Goal: Find specific page/section: Find specific page/section

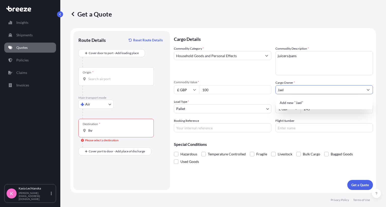
select select "Air"
select select "1"
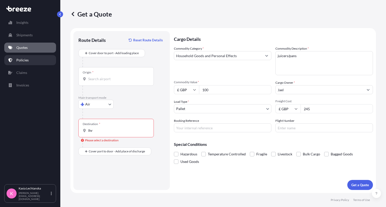
click at [23, 63] on link "Policies" at bounding box center [30, 60] width 52 height 10
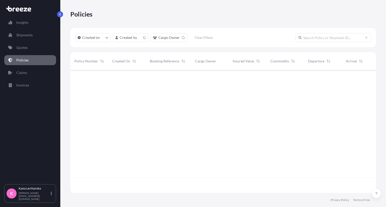
scroll to position [122, 301]
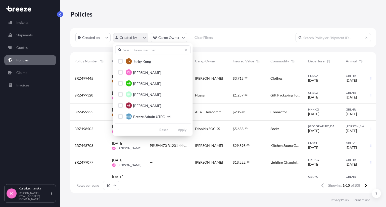
click at [133, 39] on html "Insights Shipments Quotes Policies Claims Invoices K [PERSON_NAME] [PERSON_NAME…" at bounding box center [193, 103] width 386 height 207
click at [140, 72] on span "[PERSON_NAME]" at bounding box center [147, 72] width 28 height 5
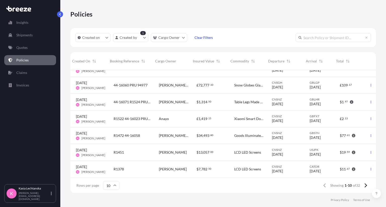
scroll to position [64, 0]
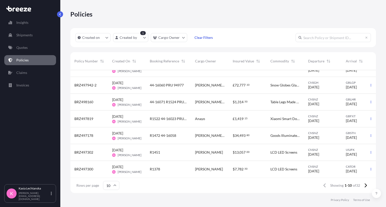
click at [179, 150] on div "R1451" at bounding box center [168, 152] width 37 height 5
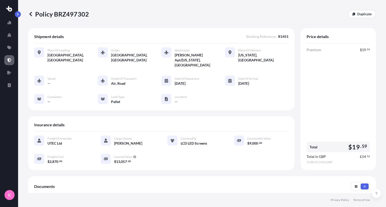
click at [59, 13] on p "Policy BRZ497302" at bounding box center [58, 14] width 61 height 8
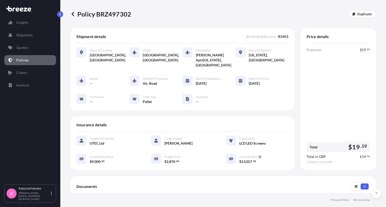
click at [73, 14] on icon at bounding box center [72, 14] width 5 height 5
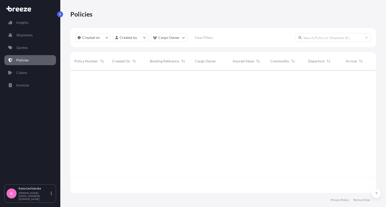
scroll to position [122, 301]
